Goal: Navigation & Orientation: Find specific page/section

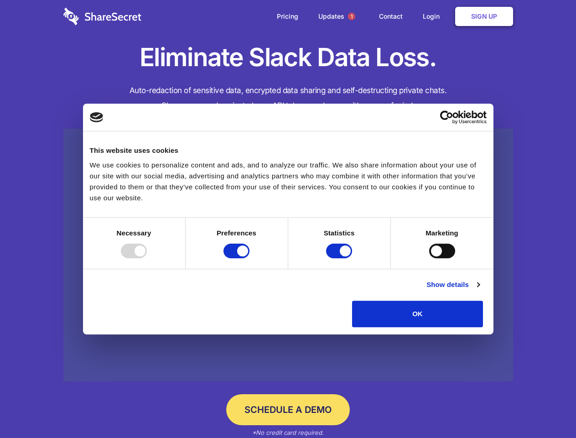
click at [147, 258] on div at bounding box center [134, 251] width 26 height 15
click at [250, 258] on input "Preferences" at bounding box center [237, 251] width 26 height 15
checkbox input "false"
click at [340, 258] on input "Statistics" at bounding box center [339, 251] width 26 height 15
checkbox input "false"
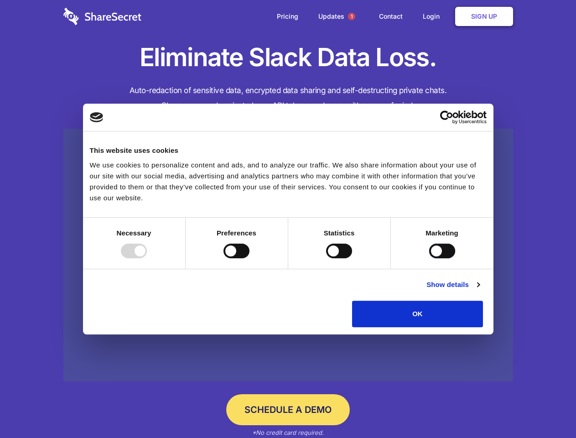
click at [429, 258] on input "Marketing" at bounding box center [442, 251] width 26 height 15
checkbox input "true"
click at [480, 290] on link "Show details" at bounding box center [453, 284] width 53 height 11
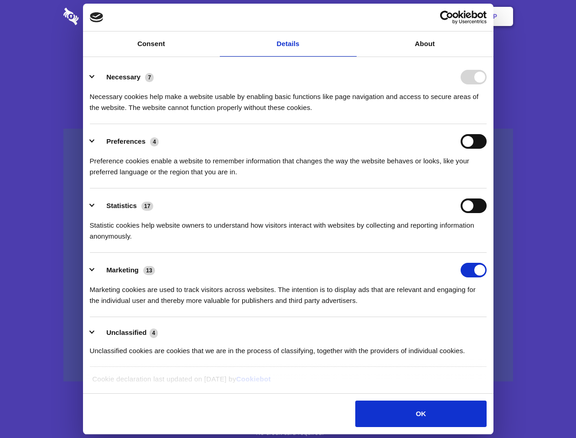
click at [487, 124] on li "Necessary 7 Necessary cookies help make a website usable by enabling basic func…" at bounding box center [288, 92] width 397 height 64
click at [351, 16] on span "1" at bounding box center [351, 16] width 7 height 7
